Goal: Find specific page/section: Find specific page/section

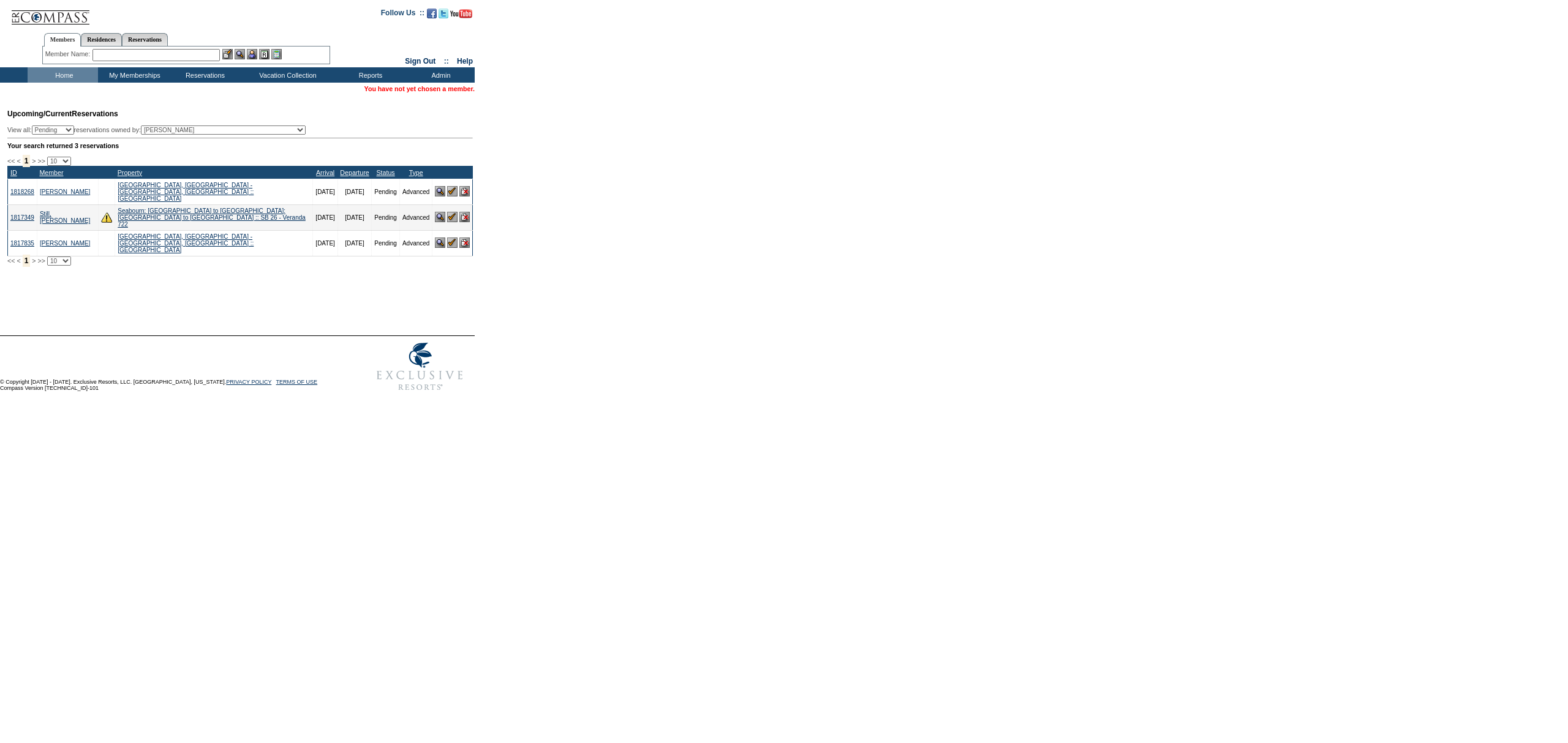
click at [69, 82] on td "Home" at bounding box center [63, 75] width 71 height 15
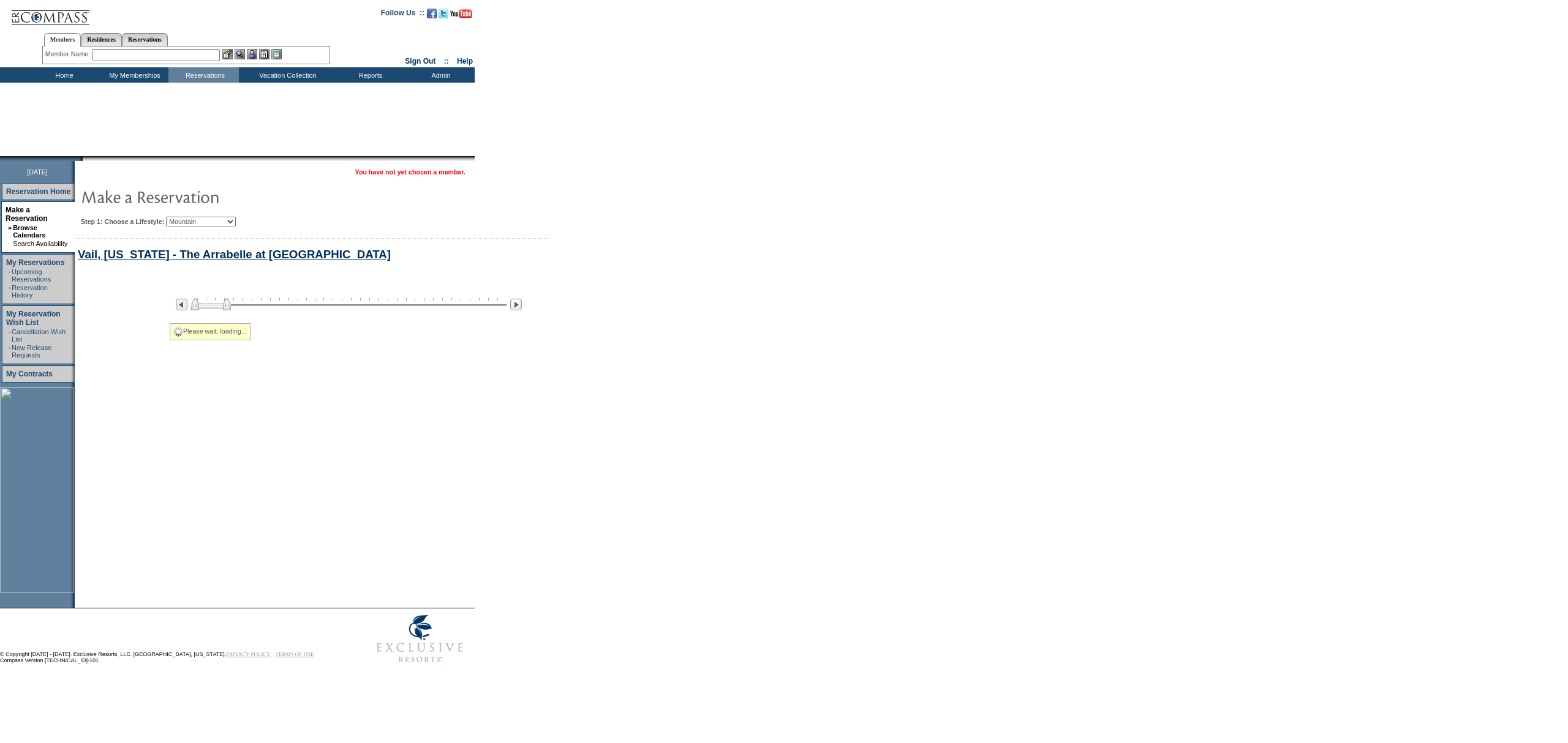
select select "Mountain"
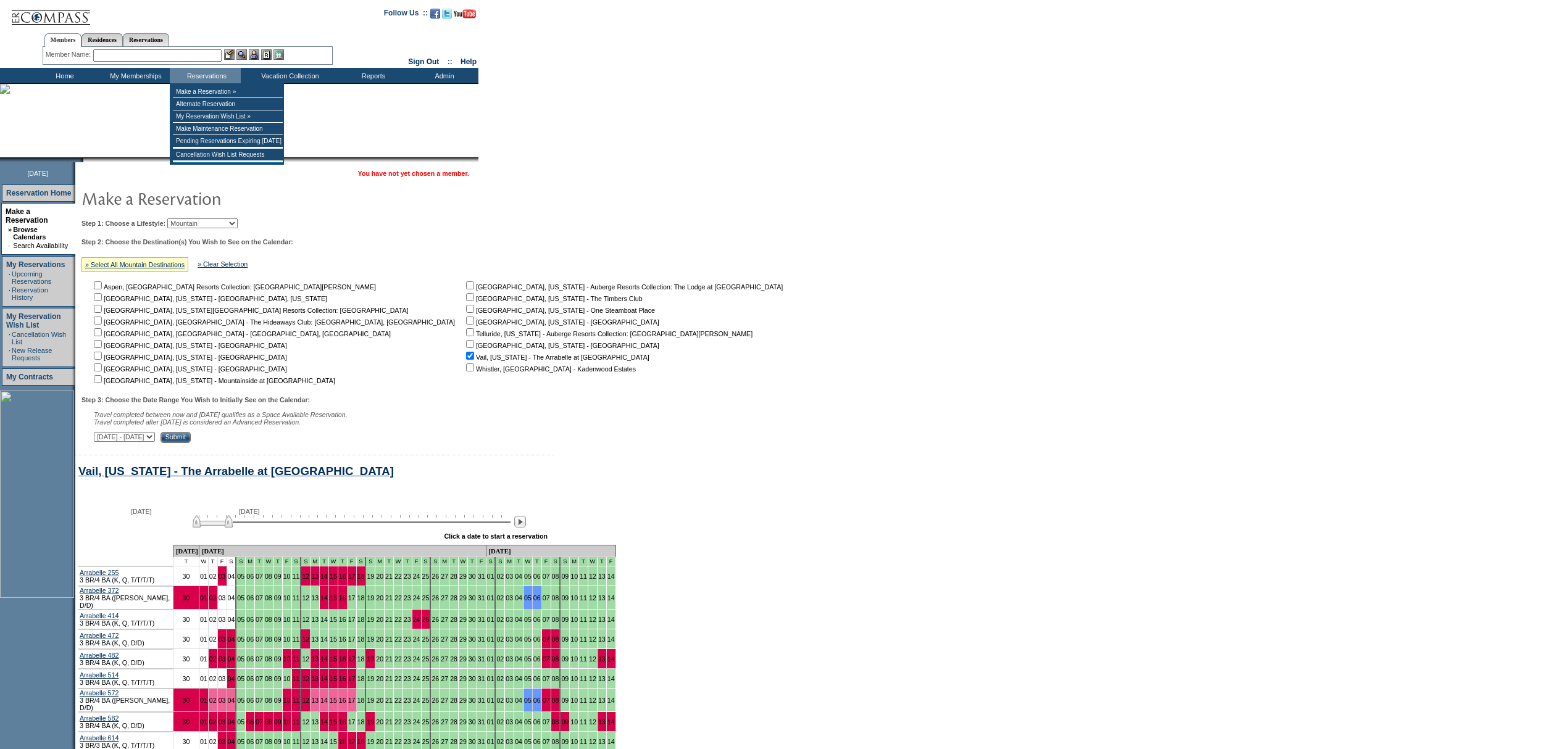
click at [166, 57] on input "text" at bounding box center [157, 55] width 128 height 12
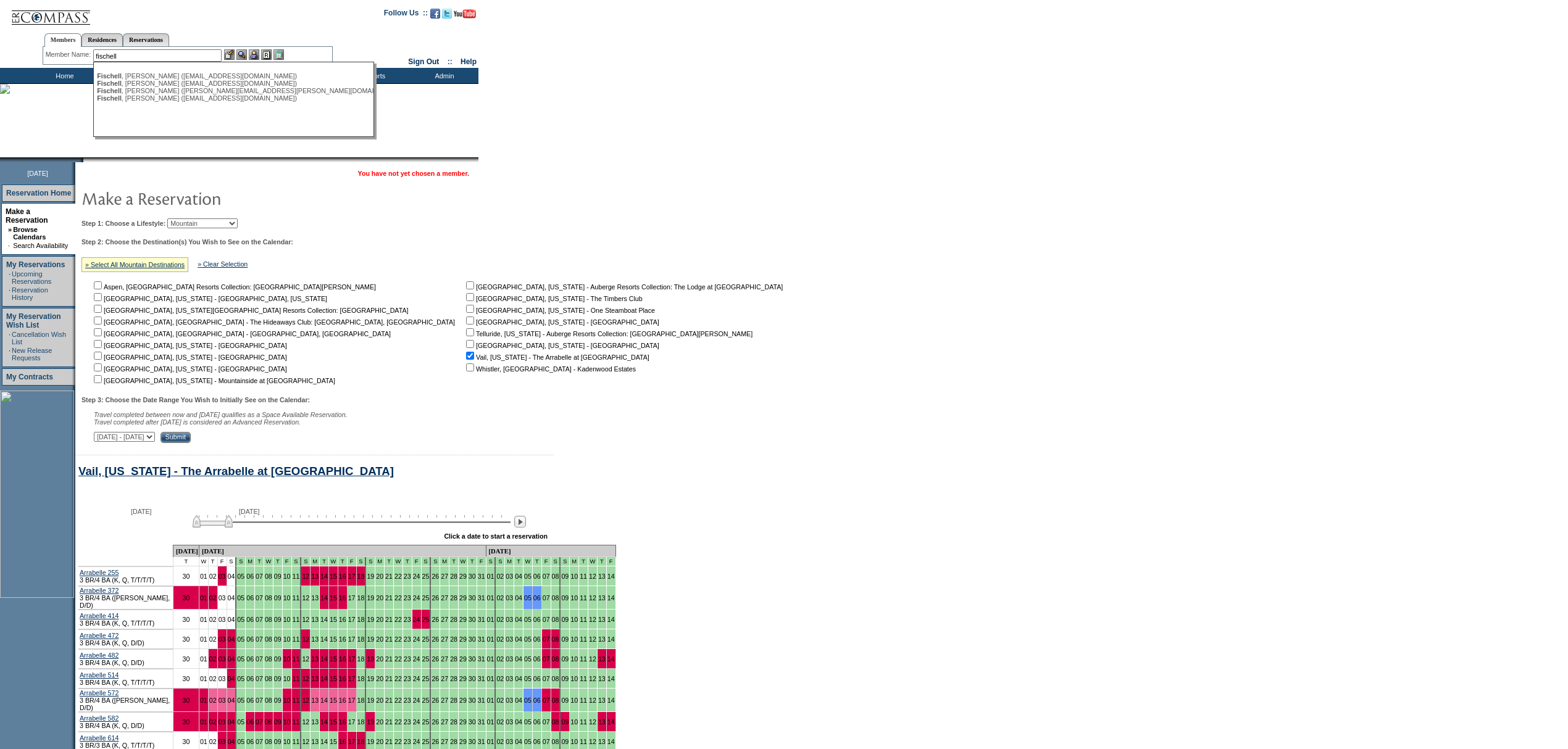
type input "fischell"
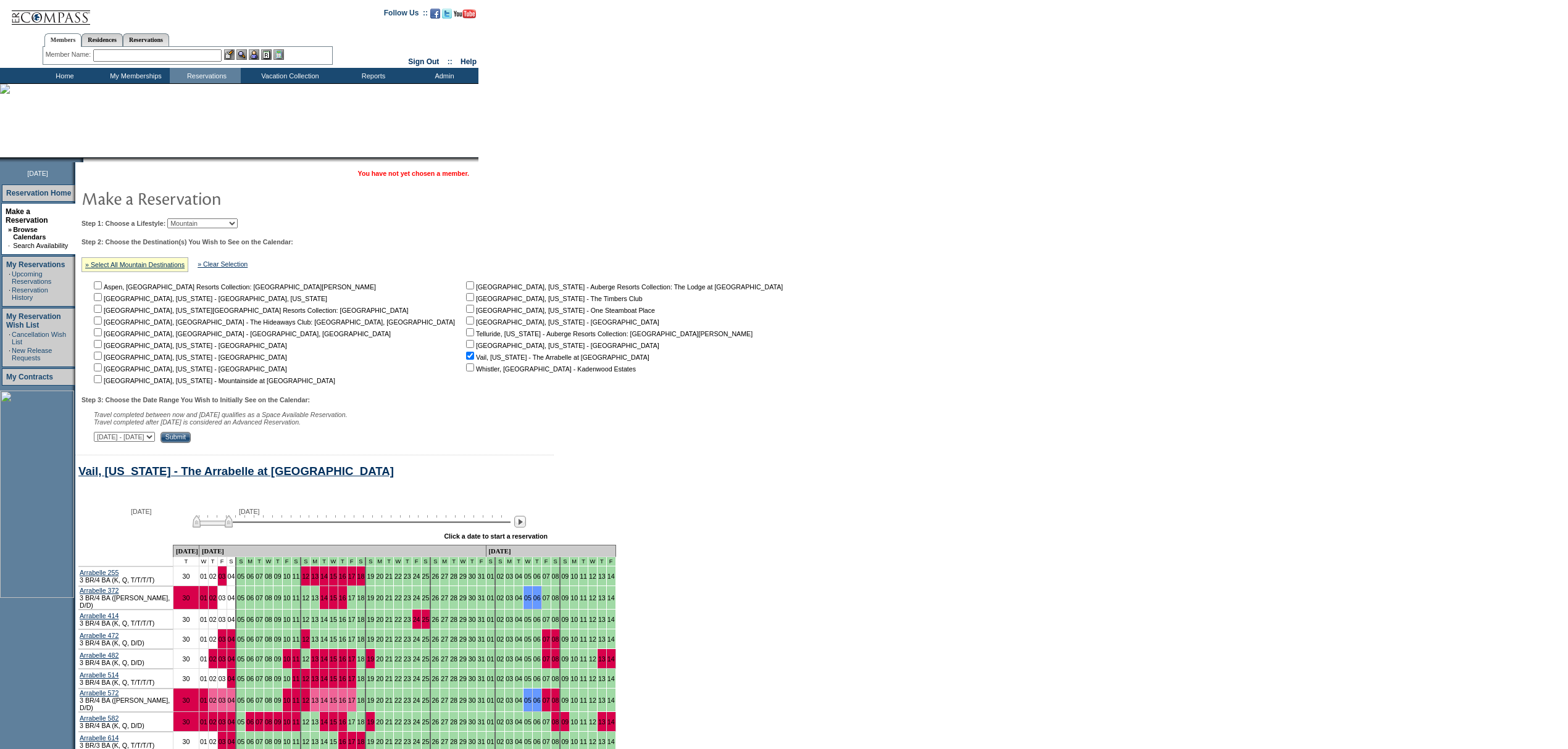
click at [168, 57] on input "text" at bounding box center [157, 55] width 128 height 12
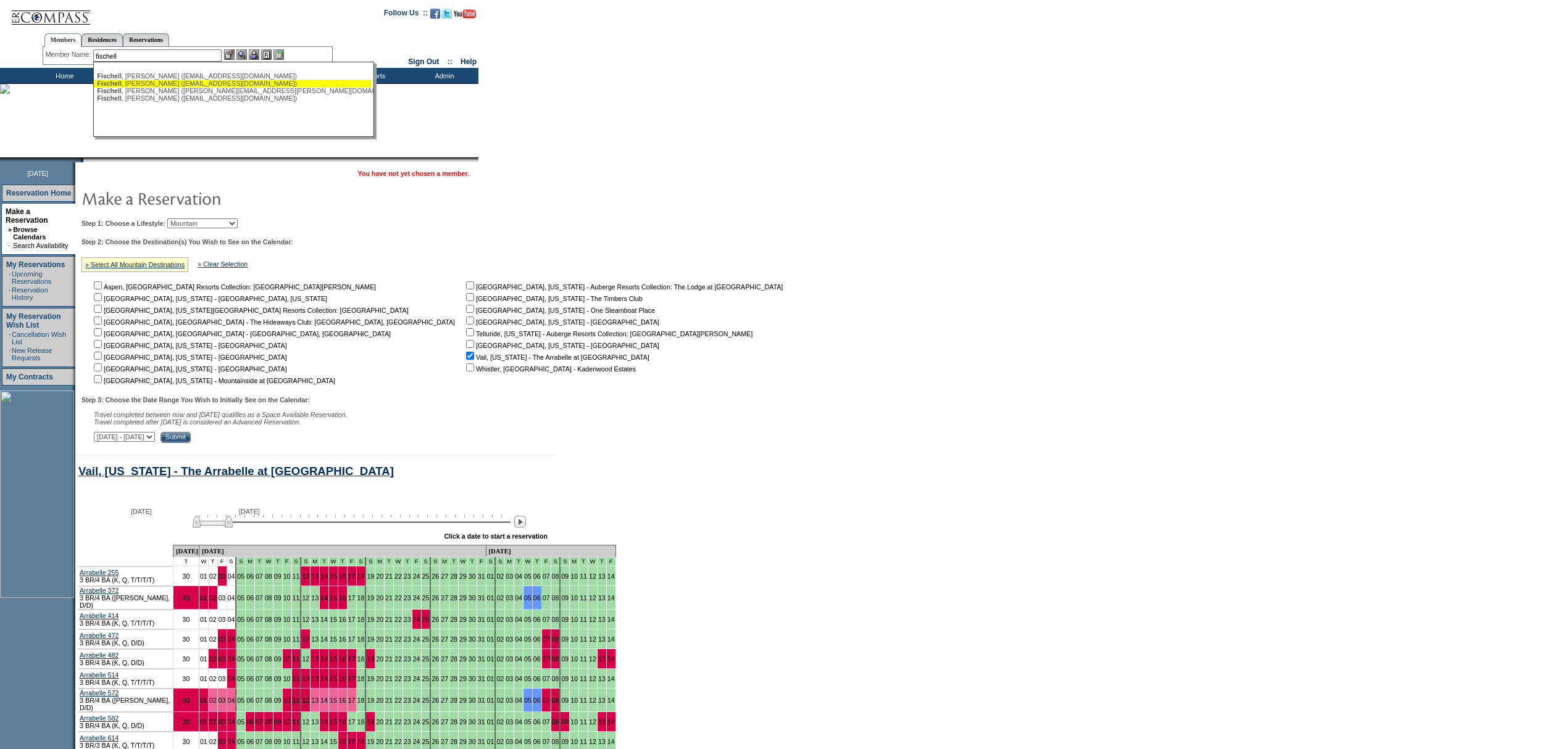
click at [151, 82] on div "[PERSON_NAME] ([EMAIL_ADDRESS][DOMAIN_NAME])" at bounding box center [233, 83] width 271 height 8
type input "[PERSON_NAME] ([EMAIL_ADDRESS][DOMAIN_NAME])"
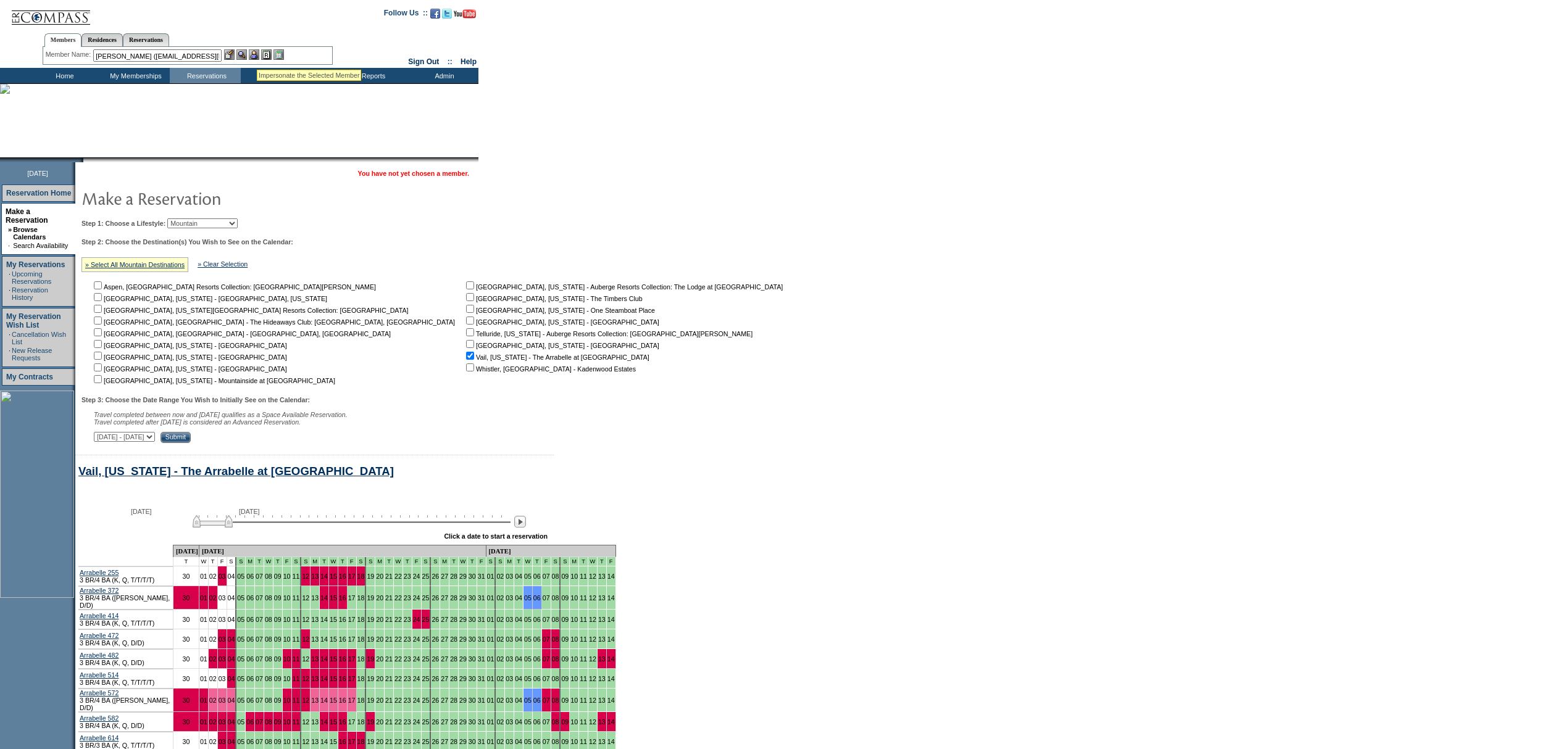
click at [257, 55] on img at bounding box center [253, 54] width 10 height 10
click at [240, 52] on img at bounding box center [241, 54] width 10 height 10
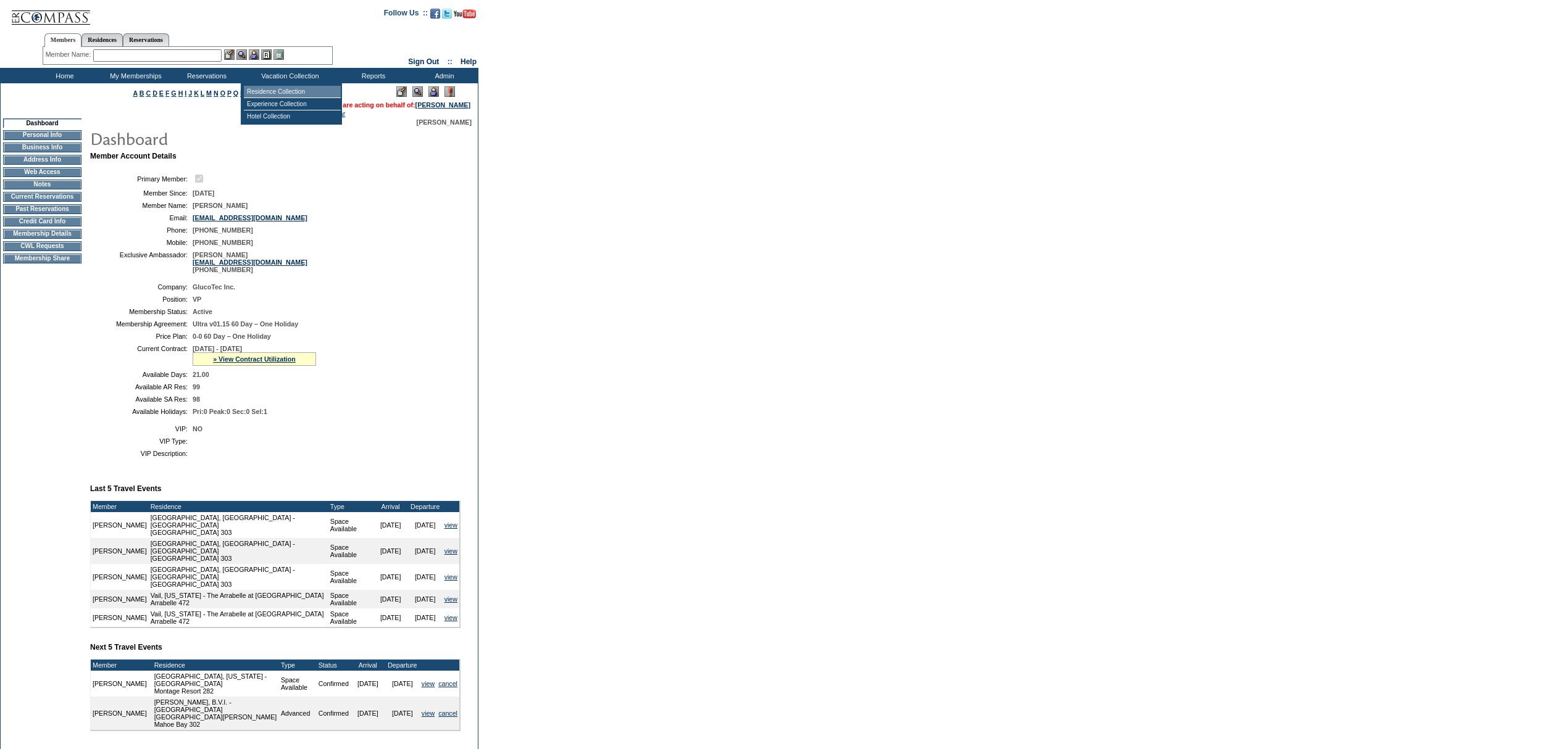
click at [281, 89] on td "Residence Collection" at bounding box center [292, 92] width 97 height 12
